Goal: Communication & Community: Participate in discussion

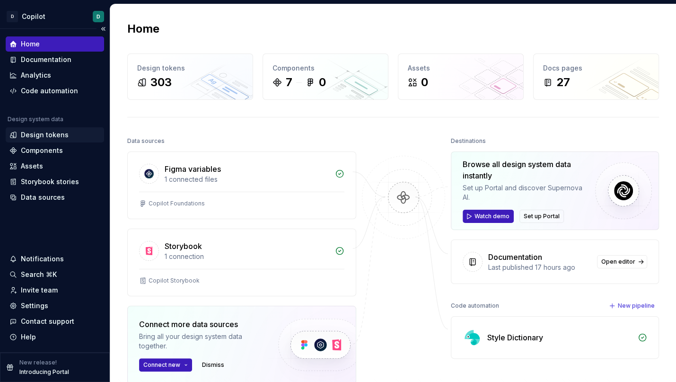
click at [54, 139] on div "Design tokens" at bounding box center [45, 134] width 48 height 9
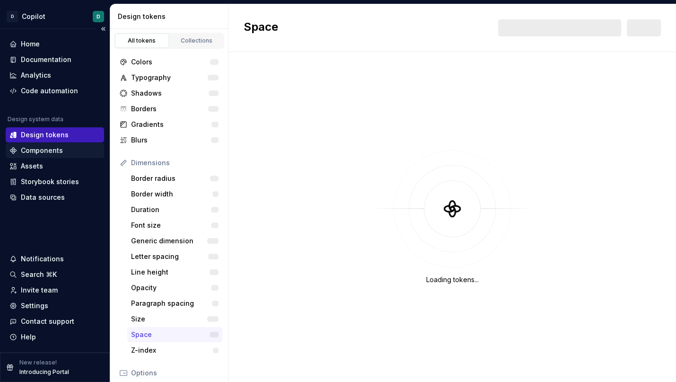
click at [58, 148] on div "Components" at bounding box center [42, 150] width 42 height 9
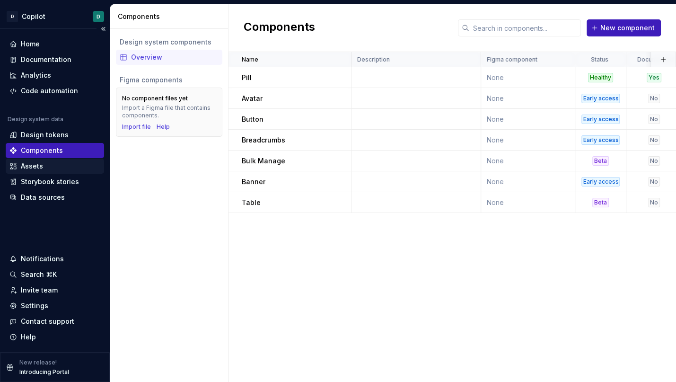
click at [45, 167] on div "Assets" at bounding box center [54, 165] width 91 height 9
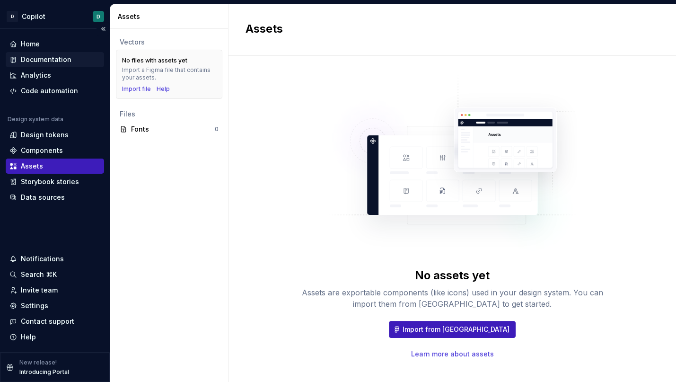
click at [51, 53] on div "Documentation" at bounding box center [55, 59] width 98 height 15
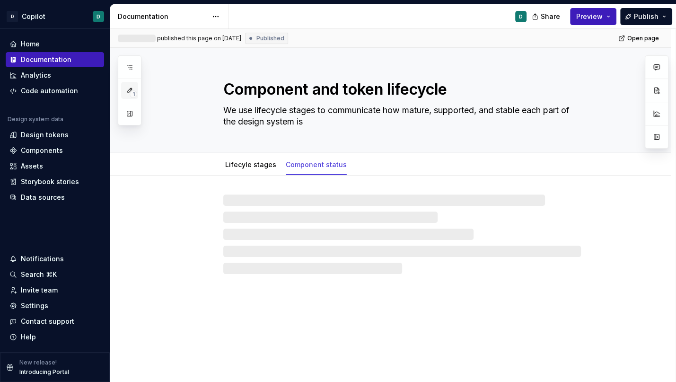
click at [131, 95] on span "1" at bounding box center [134, 94] width 8 height 8
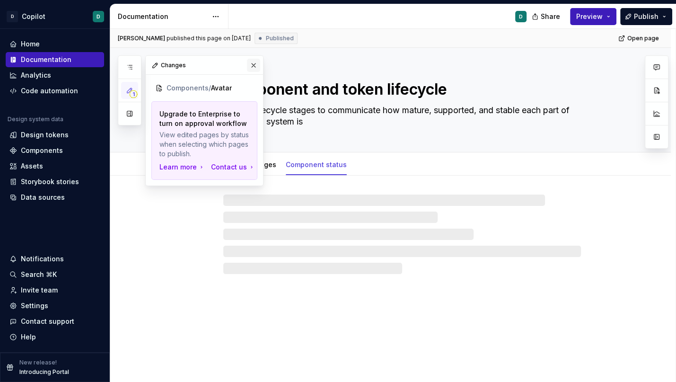
click at [252, 62] on button "button" at bounding box center [253, 65] width 13 height 13
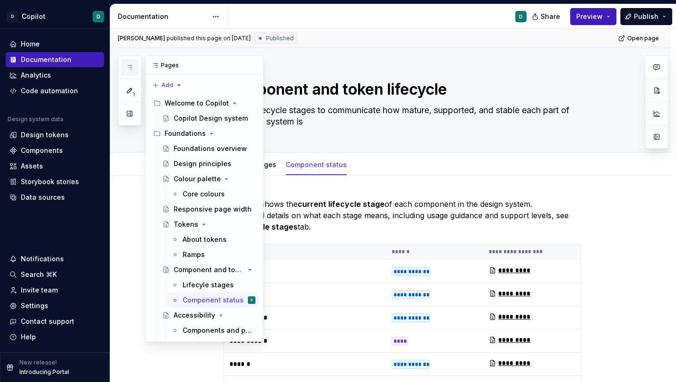
click at [131, 65] on icon "button" at bounding box center [129, 67] width 5 height 4
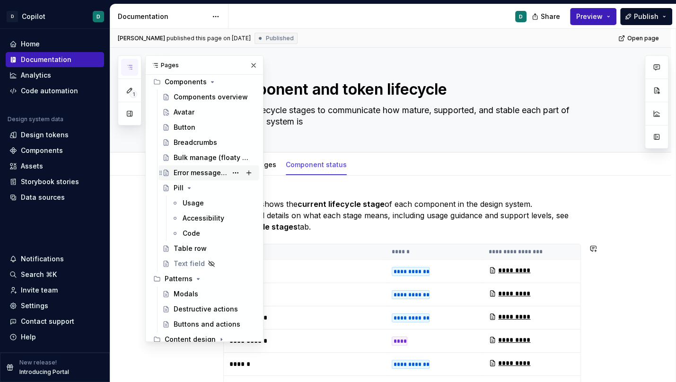
scroll to position [300, 0]
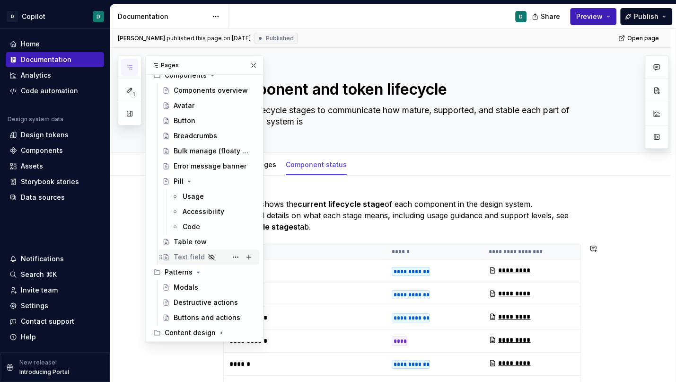
click at [190, 256] on div "Text field" at bounding box center [189, 256] width 31 height 9
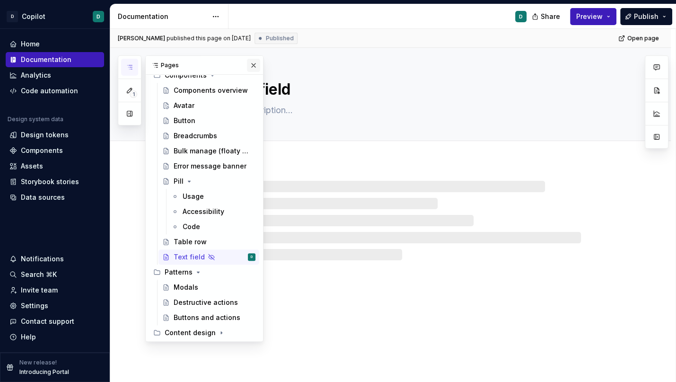
click at [253, 66] on button "button" at bounding box center [253, 65] width 13 height 13
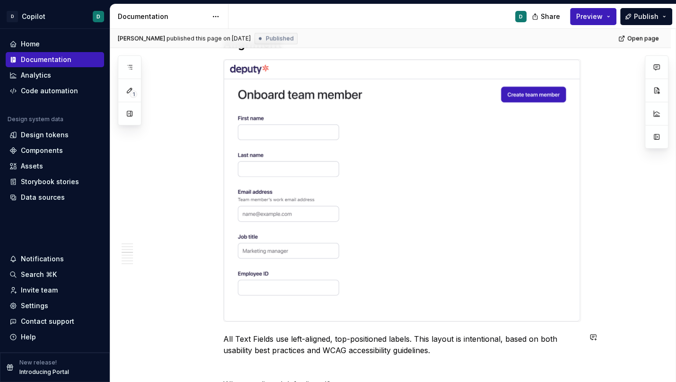
scroll to position [1221, 0]
type textarea "*"
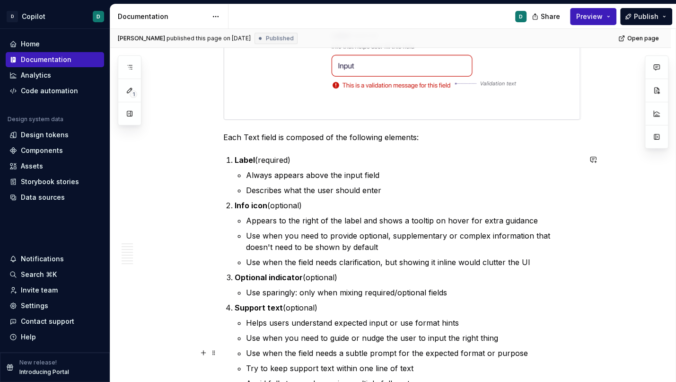
scroll to position [436, 0]
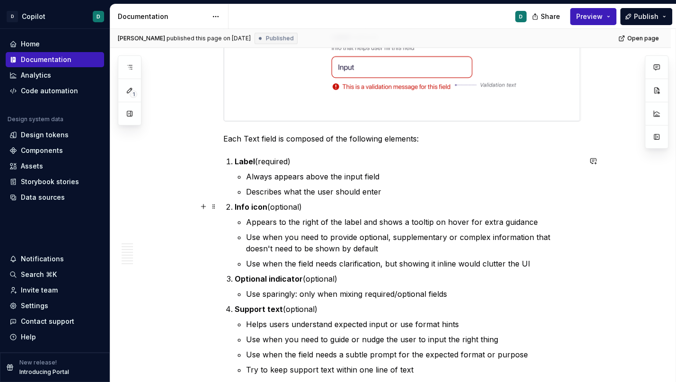
click at [278, 214] on li "Info icon (optional) Appears to the right of the label and shows a tooltip on h…" at bounding box center [408, 235] width 346 height 68
click at [598, 161] on button "button" at bounding box center [592, 160] width 13 height 13
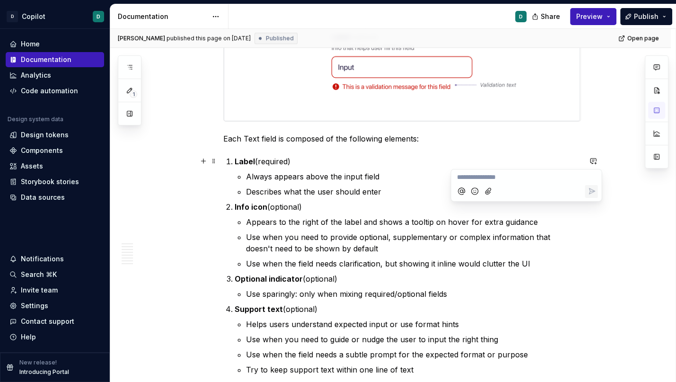
click at [280, 208] on p "Info icon (optional)" at bounding box center [408, 206] width 346 height 11
click at [595, 159] on button "button" at bounding box center [592, 160] width 13 height 13
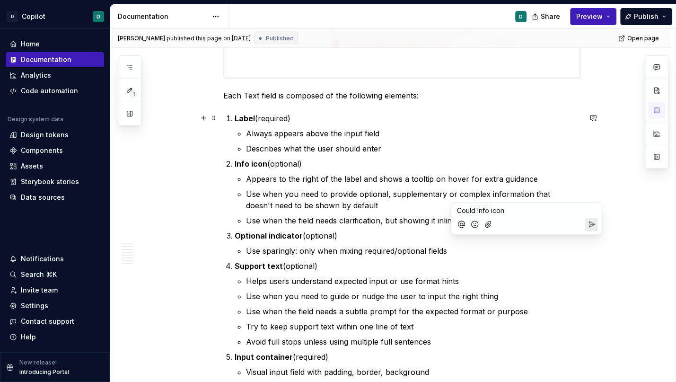
scroll to position [395, 0]
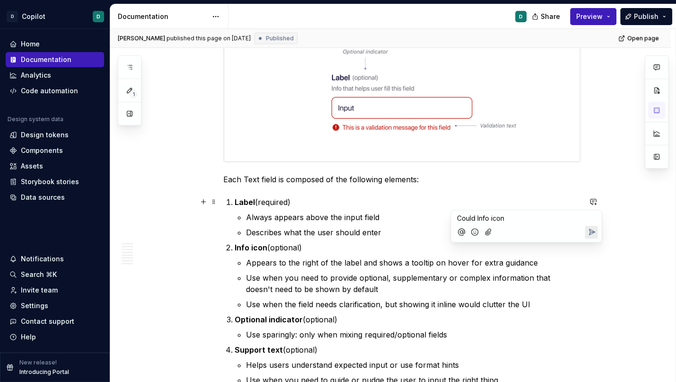
click at [513, 219] on p "Could Info icon" at bounding box center [526, 218] width 139 height 10
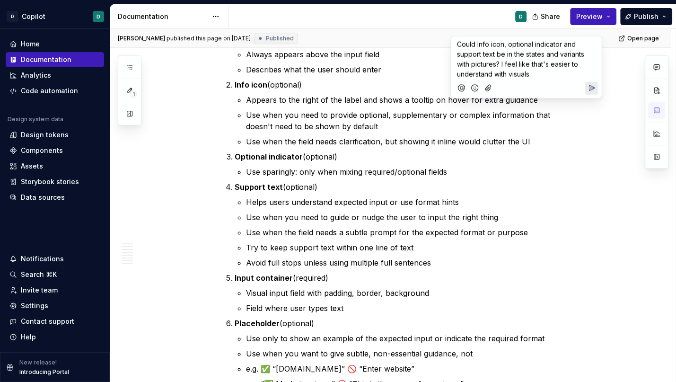
scroll to position [426, 0]
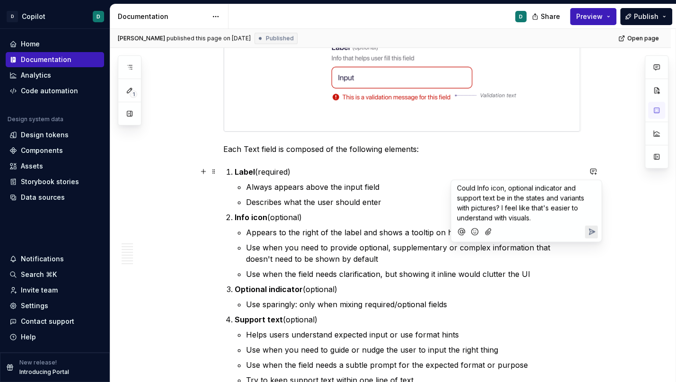
click at [492, 188] on span "Could Info icon, optional indicator and support text be in the states and varia…" at bounding box center [521, 203] width 129 height 38
drag, startPoint x: 506, startPoint y: 189, endPoint x: 477, endPoint y: 187, distance: 29.4
click at [477, 187] on span "Could Info icon, optional indicator and support text be in the states and varia…" at bounding box center [521, 203] width 129 height 38
drag, startPoint x: 587, startPoint y: 188, endPoint x: 592, endPoint y: 193, distance: 6.7
click at [592, 193] on span "Could most of these be visualised like the t optional indicator and support tex…" at bounding box center [526, 203] width 139 height 38
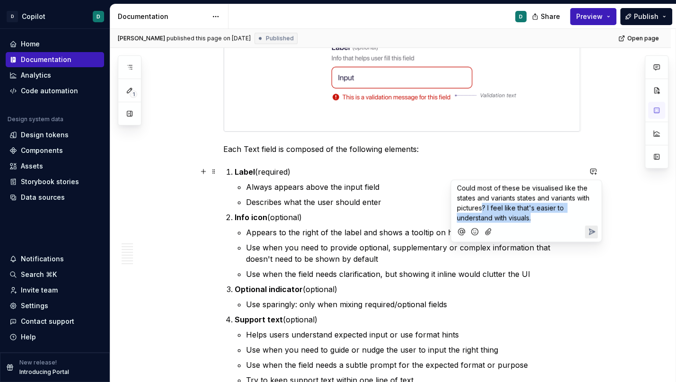
drag, startPoint x: 480, startPoint y: 206, endPoint x: 452, endPoint y: 178, distance: 39.8
click at [452, 178] on body "D Copilot D Home Documentation Analytics Code automation Design system data Des…" at bounding box center [338, 191] width 676 height 382
click at [485, 212] on p "Could most of these be visualised like the states and variants states and varia…" at bounding box center [526, 203] width 139 height 40
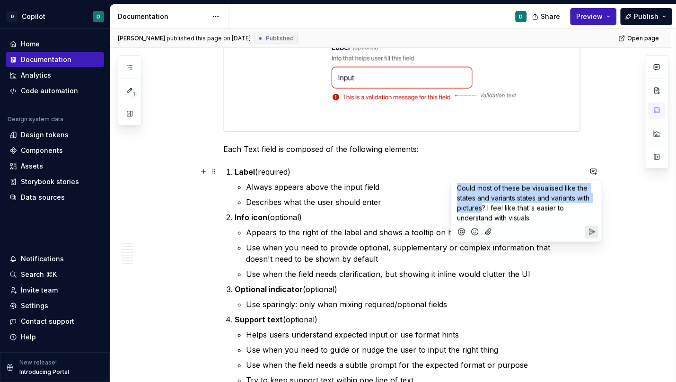
drag, startPoint x: 482, startPoint y: 207, endPoint x: 456, endPoint y: 189, distance: 31.9
click at [457, 189] on span "Could most of these be visualised like the states and variants states and varia…" at bounding box center [524, 203] width 134 height 38
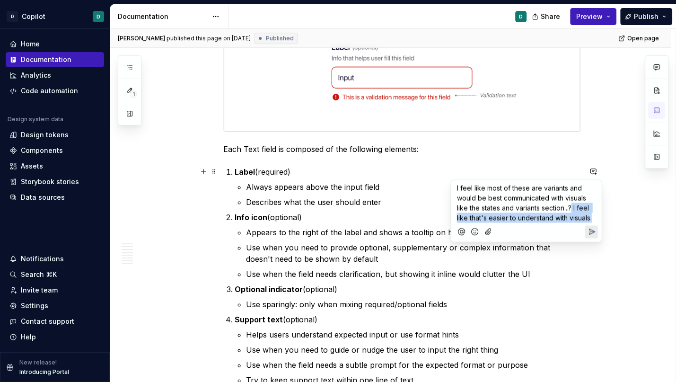
drag, startPoint x: 572, startPoint y: 207, endPoint x: 594, endPoint y: 216, distance: 24.0
click at [594, 216] on p "I feel like most of these are variants and would be best communicated with visu…" at bounding box center [526, 203] width 139 height 40
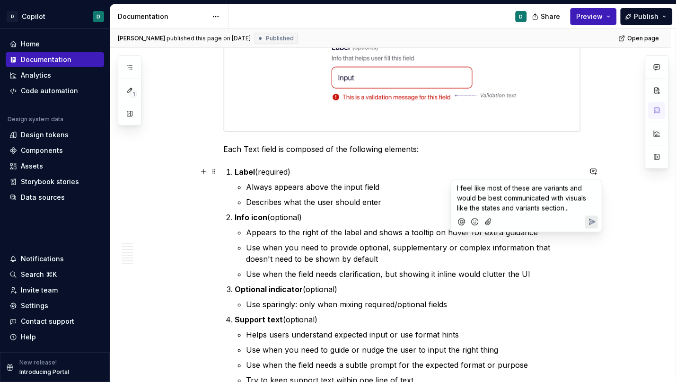
click at [457, 187] on span "I feel like most of these are variants and would be best communicated with visu…" at bounding box center [522, 198] width 131 height 28
click at [576, 208] on p "I feel like most of these are variants and would be best communicated with visu…" at bounding box center [526, 198] width 139 height 30
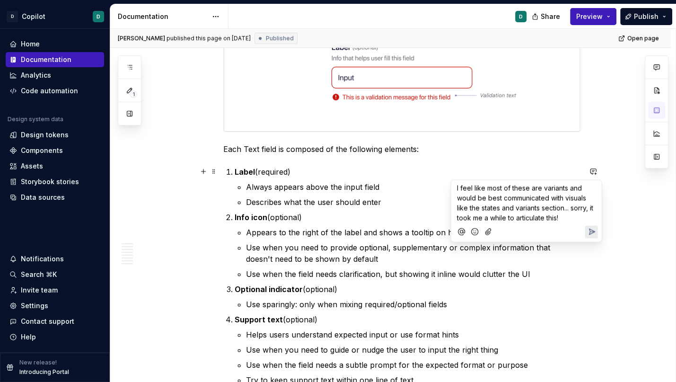
click at [590, 229] on icon "Send" at bounding box center [592, 231] width 6 height 6
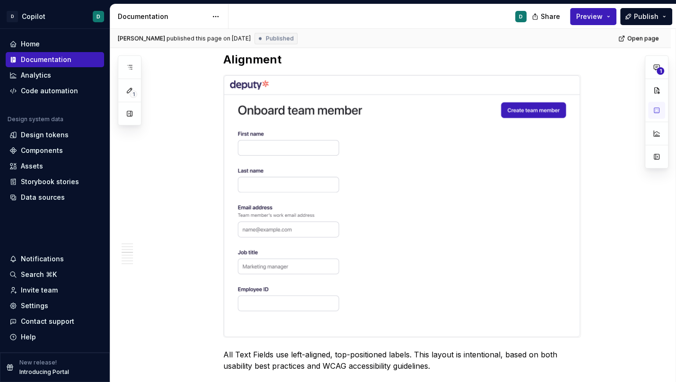
scroll to position [1188, 0]
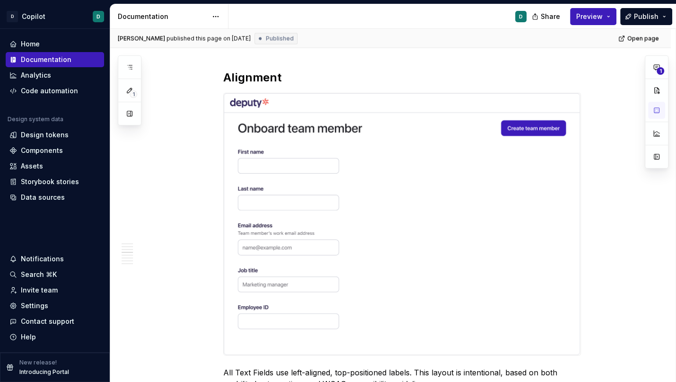
type textarea "*"
click at [573, 224] on img at bounding box center [402, 223] width 357 height 261
click at [597, 93] on button "button" at bounding box center [592, 95] width 13 height 13
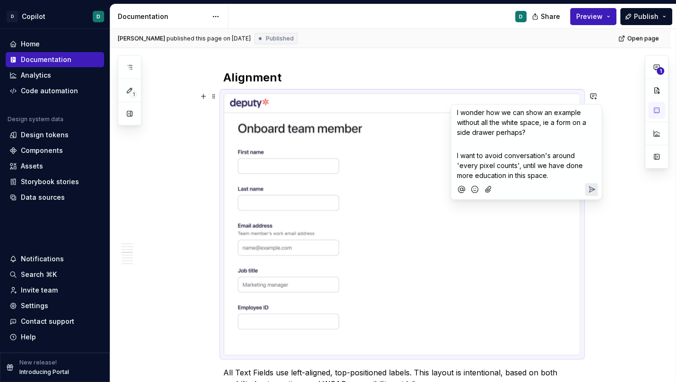
click at [589, 186] on icon "Send" at bounding box center [592, 189] width 6 height 6
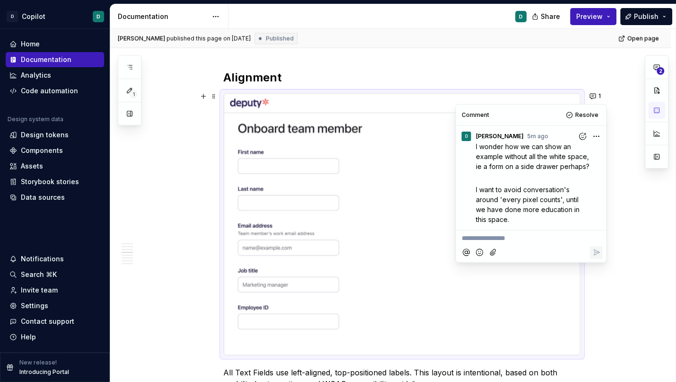
type textarea "*"
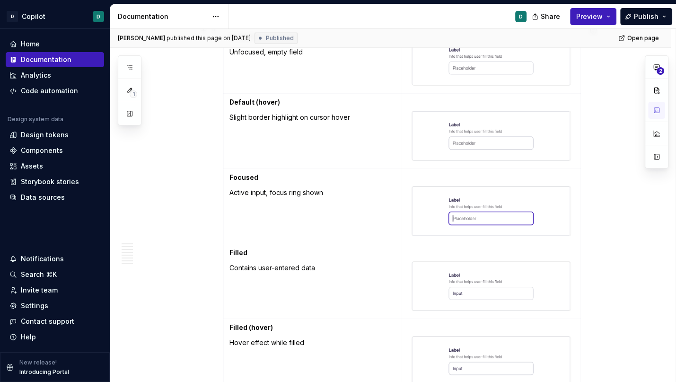
scroll to position [1754, 0]
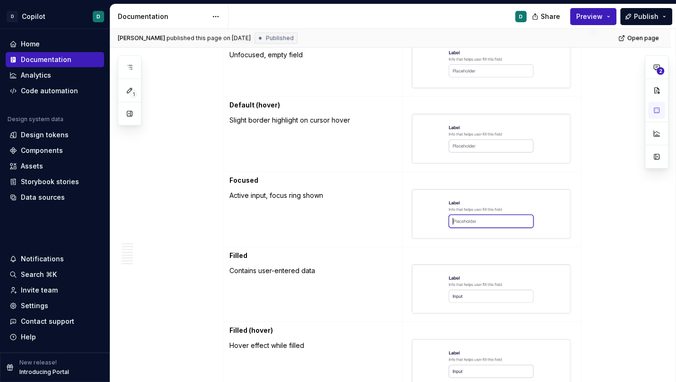
click at [594, 203] on div "Overview The Text field component allows users to input and edit text. It’s use…" at bounding box center [390, 42] width 560 height 3271
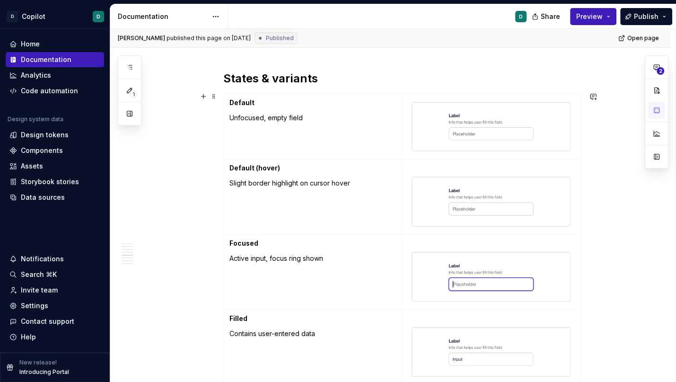
scroll to position [1698, 0]
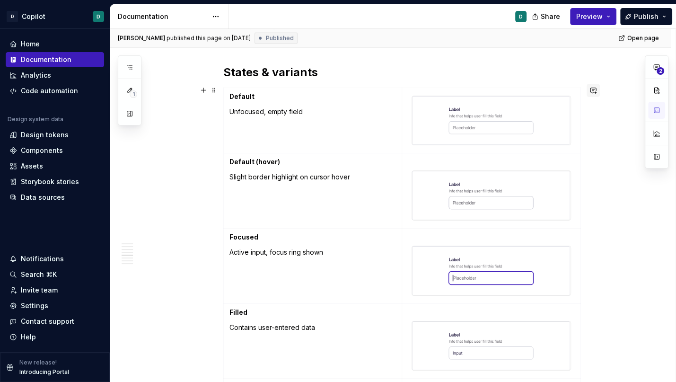
click at [596, 89] on button "button" at bounding box center [592, 90] width 13 height 13
click at [476, 118] on icon "Add emoji" at bounding box center [474, 121] width 7 height 7
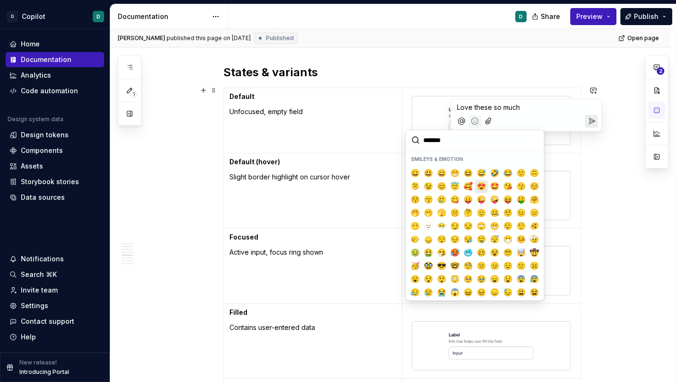
click at [483, 188] on span "😍" at bounding box center [482, 186] width 8 height 9
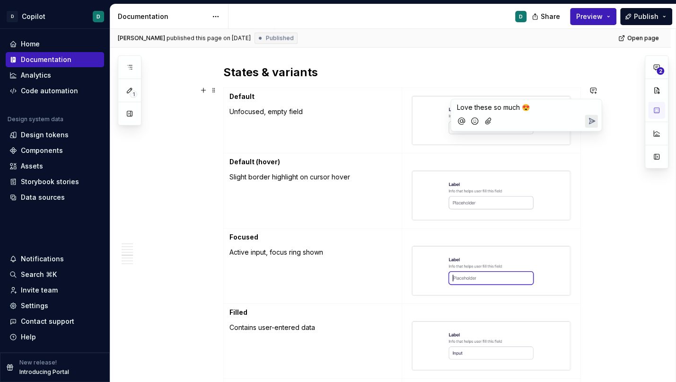
click at [589, 122] on icon "Send" at bounding box center [592, 121] width 6 height 6
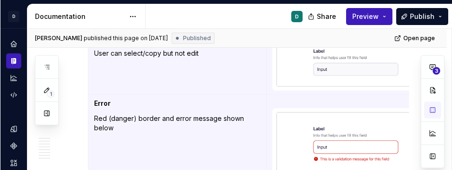
scroll to position [2140, 0]
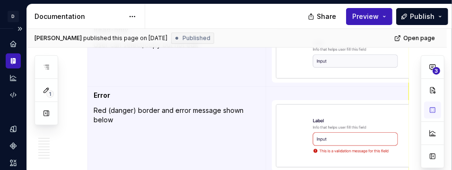
type textarea "*"
